Goal: Transaction & Acquisition: Purchase product/service

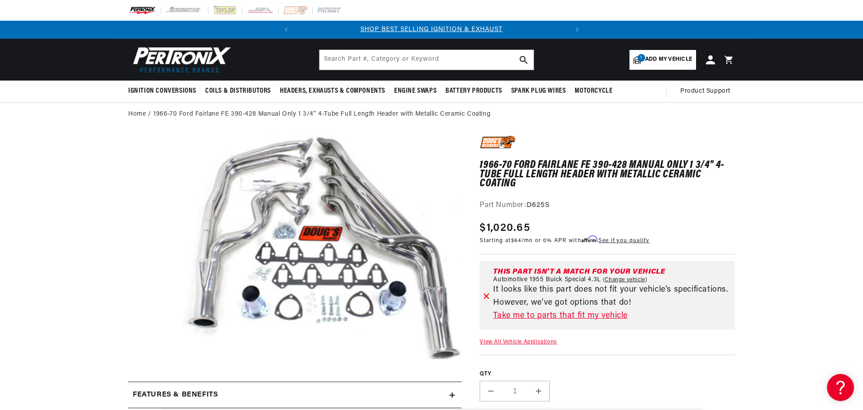
click at [498, 141] on img at bounding box center [497, 142] width 36 height 14
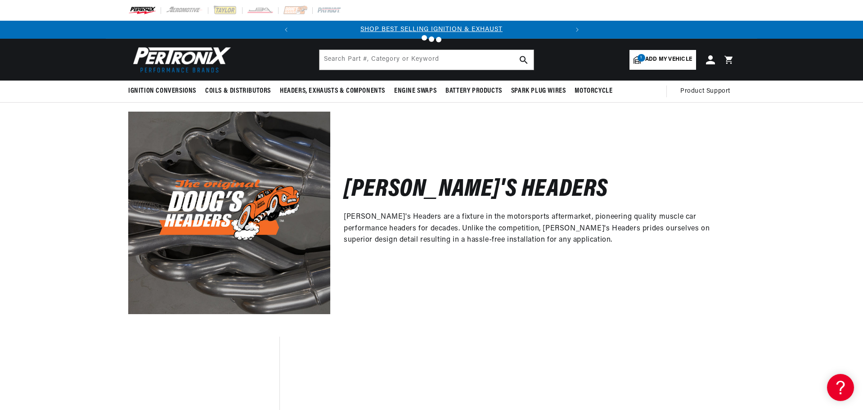
click at [352, 186] on div at bounding box center [431, 205] width 863 height 410
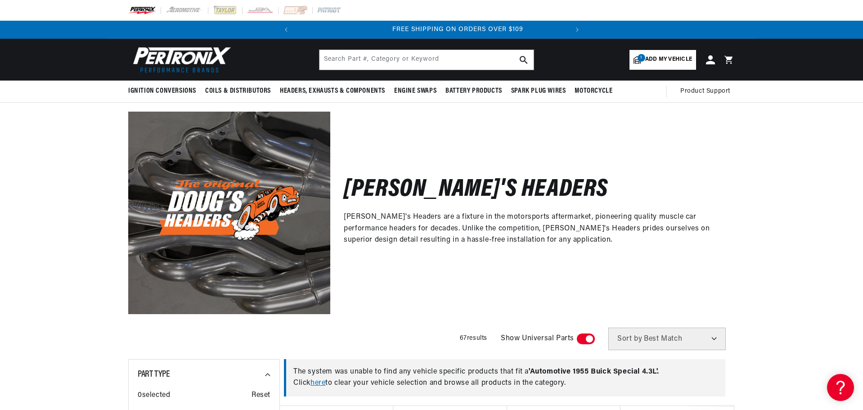
scroll to position [0, 273]
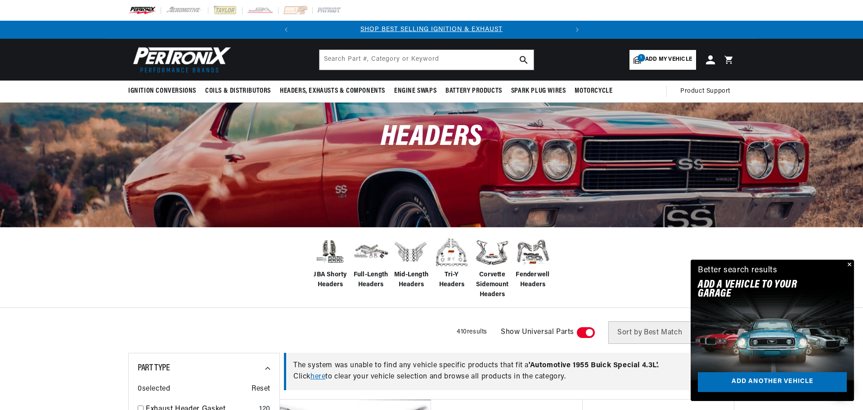
click at [849, 265] on button "Close" at bounding box center [848, 265] width 11 height 11
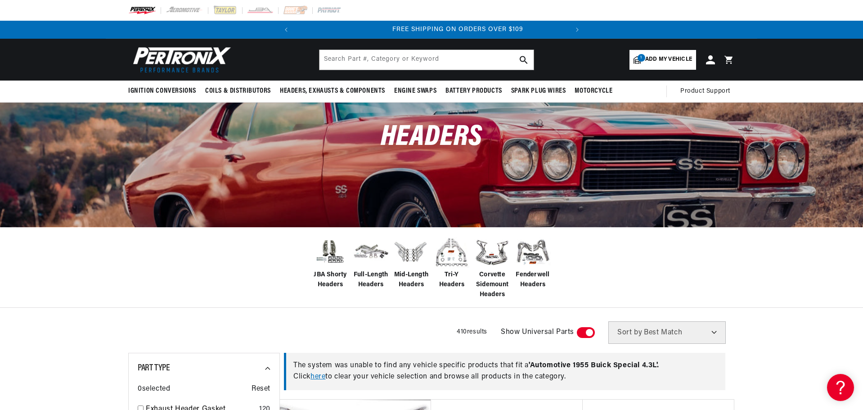
click at [675, 59] on span "Add my vehicle" at bounding box center [668, 59] width 47 height 9
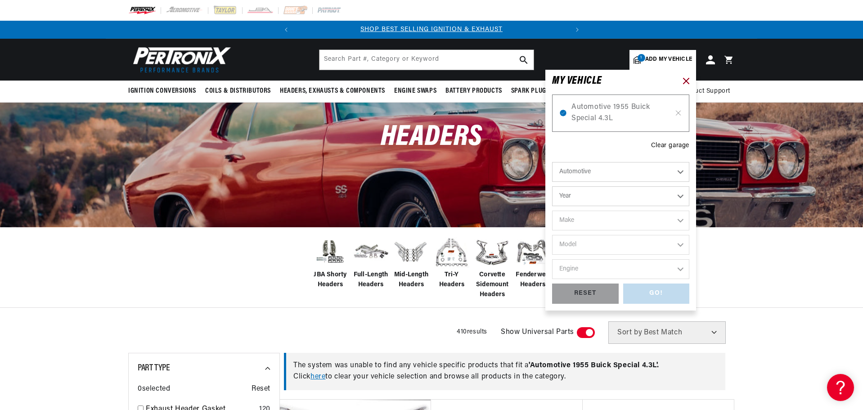
click at [687, 82] on icon at bounding box center [686, 81] width 6 height 6
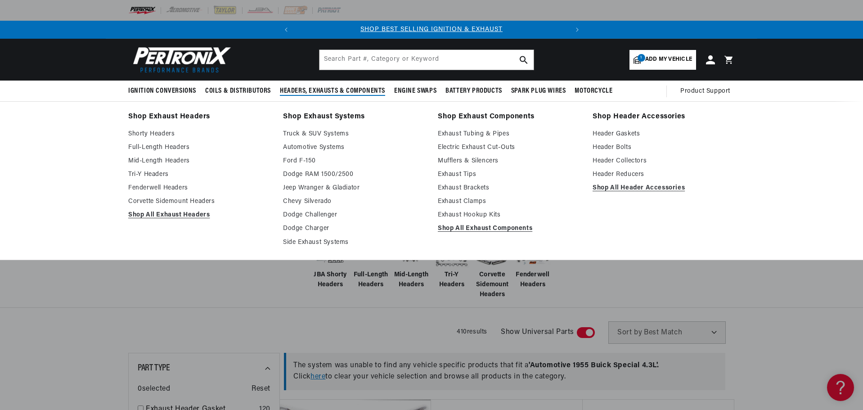
click at [139, 116] on link "Shop Exhaust Headers" at bounding box center [199, 117] width 142 height 13
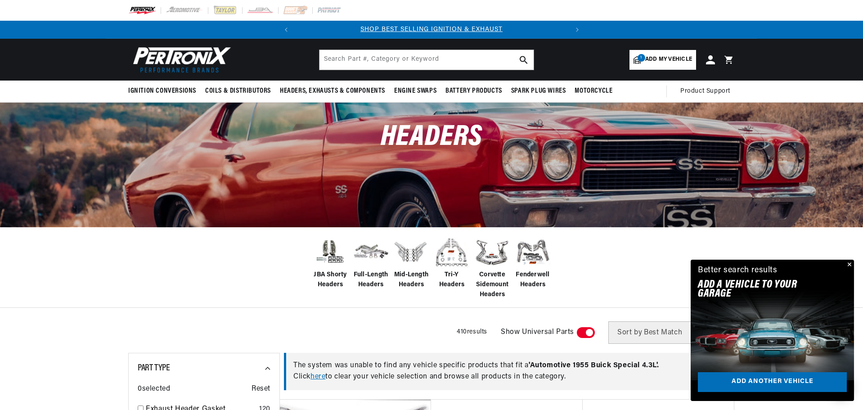
click at [683, 58] on span "Add my vehicle" at bounding box center [668, 59] width 47 height 9
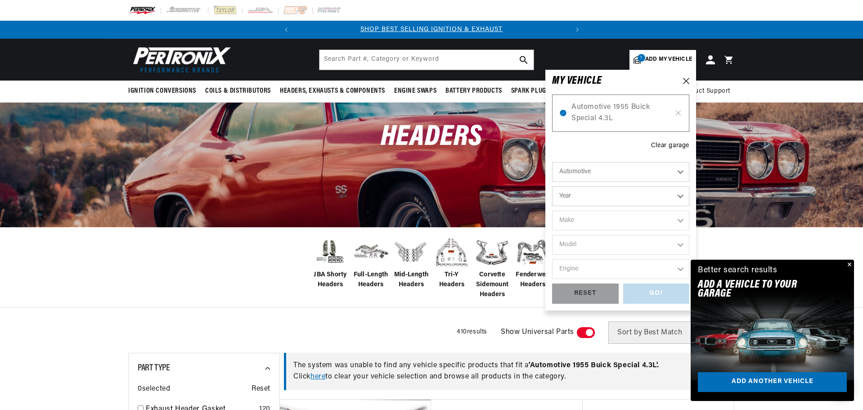
click at [585, 172] on select "Automotive Agricultural Industrial Marine Motorcycle" at bounding box center [620, 172] width 137 height 20
click at [552, 162] on select "Automotive Agricultural Industrial Marine Motorcycle" at bounding box center [620, 172] width 137 height 20
click at [578, 191] on select "Year 2026 2025 2024 2023 2022 2021 2020 2019 2018 2017 2016 2015 2014 2013 2012…" at bounding box center [620, 196] width 137 height 20
select select "1966"
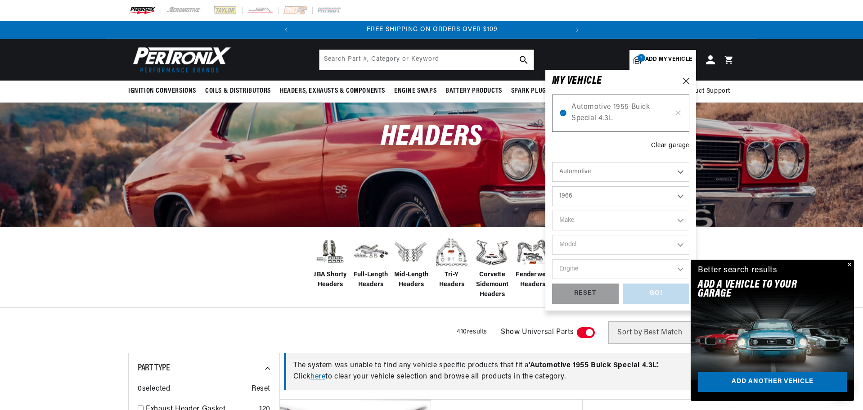
click at [552, 186] on select "Year 2026 2025 2024 2023 2022 2021 2020 2019 2018 2017 2016 2015 2014 2013 2012…" at bounding box center [620, 196] width 137 height 20
select select "1966"
click at [578, 221] on select "Make Alfa Romeo American Motors Aston Martin Austin Austin Healey Avanti Bentle…" at bounding box center [620, 220] width 137 height 20
select select "Ford"
click at [552, 210] on select "Make Alfa Romeo American Motors Aston Martin Austin Austin Healey Avanti Bentle…" at bounding box center [620, 220] width 137 height 20
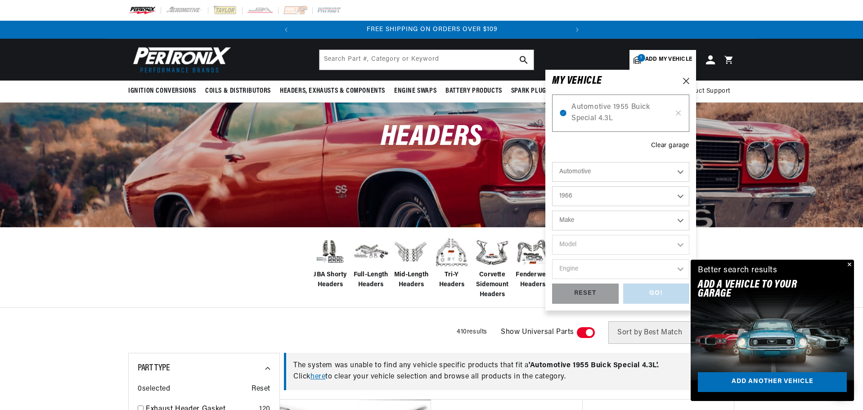
select select "Ford"
click at [584, 241] on select "Model Bronco Club Wagon Country Sedan Country Squire Custom Custom 500 Econolin…" at bounding box center [620, 245] width 137 height 20
select select "Fairlane"
click at [552, 235] on select "Model Bronco Club Wagon Country Sedan Country Squire Custom Custom 500 Econolin…" at bounding box center [620, 245] width 137 height 20
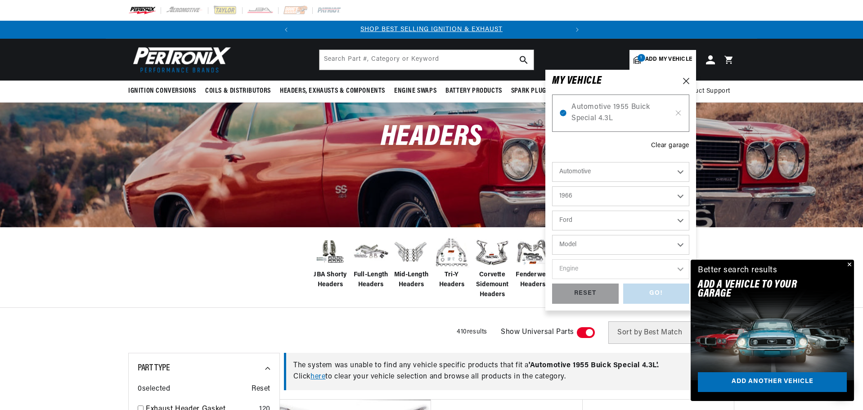
select select "Fairlane"
click at [581, 269] on select "Engine 3.6L 3.7L 4.1L 4.3L 4.8L 5.4L 170cid / 2.8L 200cid / 3.3L 289cid / 4.7L …" at bounding box center [620, 269] width 137 height 20
select select "428cid-7.0L"
click at [552, 259] on select "Engine 3.6L 3.7L 4.1L 4.3L 4.8L 5.4L 170cid / 2.8L 200cid / 3.3L 289cid / 4.7L …" at bounding box center [620, 269] width 137 height 20
select select "428cid-7.0L"
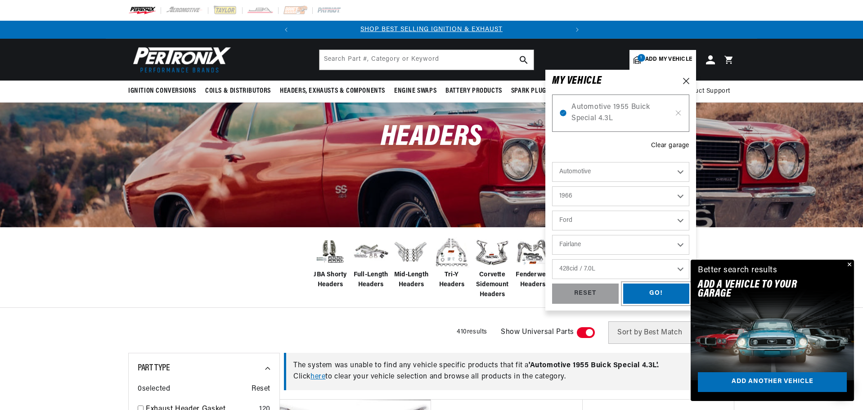
click at [658, 291] on div "GO!" at bounding box center [656, 293] width 67 height 20
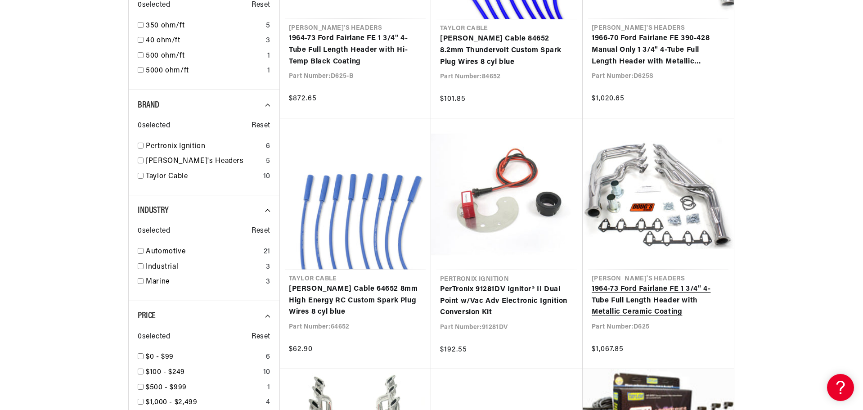
scroll to position [810, 0]
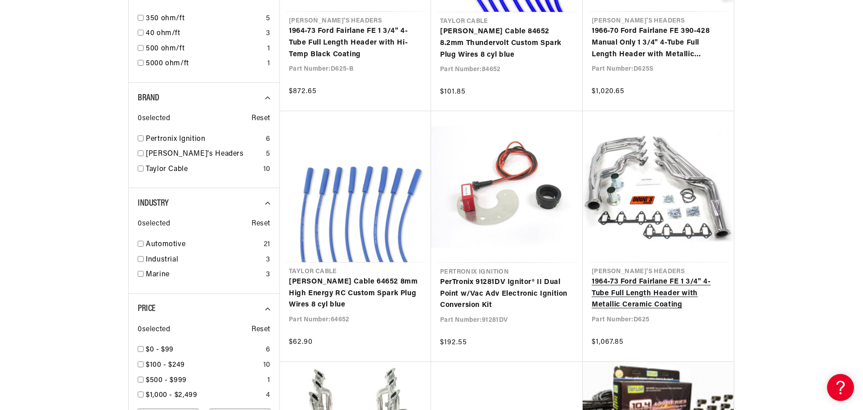
click at [636, 276] on link "1964-73 Ford Fairlane FE 1 3/4" 4-Tube Full Length Header with Metallic Ceramic…" at bounding box center [657, 293] width 133 height 35
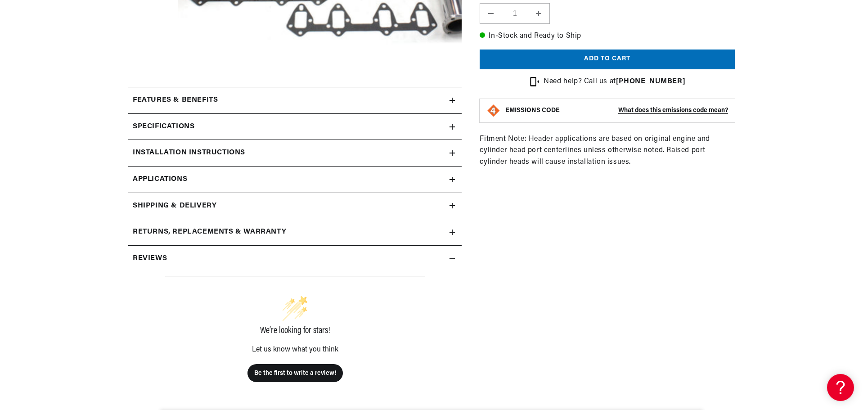
scroll to position [360, 0]
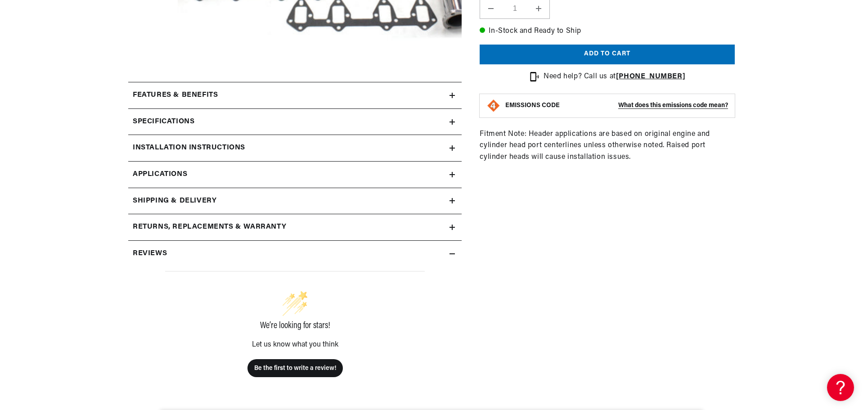
click at [452, 123] on icon at bounding box center [451, 121] width 5 height 5
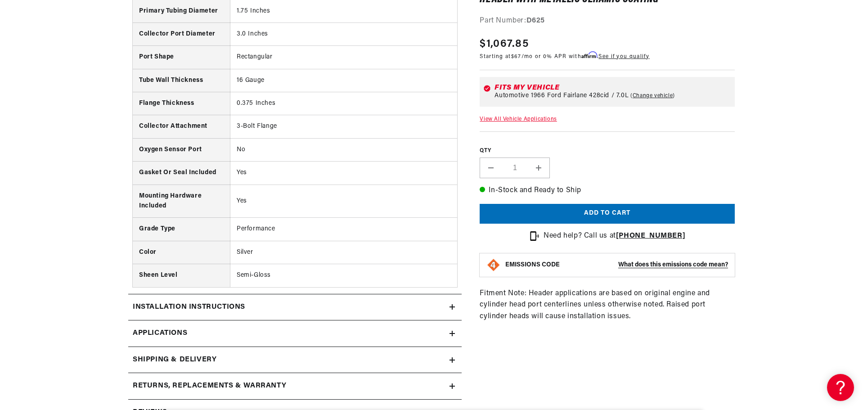
scroll to position [675, 0]
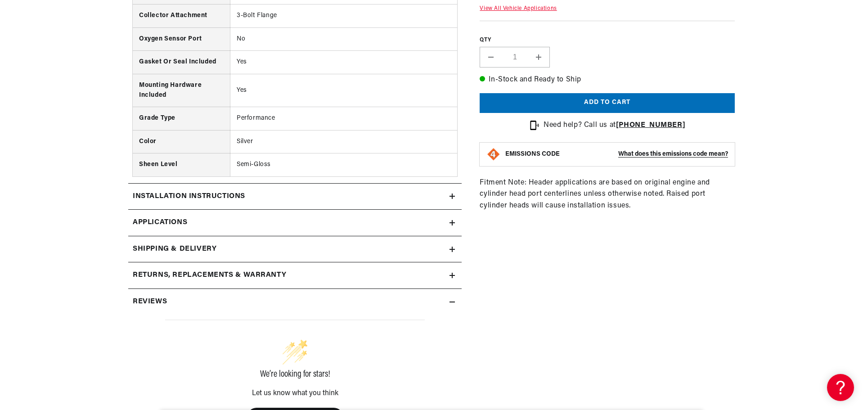
click at [159, 223] on span "Applications" at bounding box center [160, 223] width 54 height 12
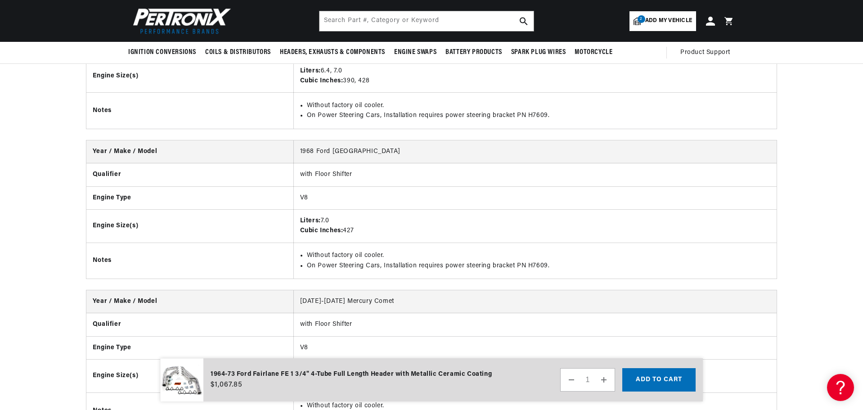
scroll to position [0, 273]
